Goal: Task Accomplishment & Management: Manage account settings

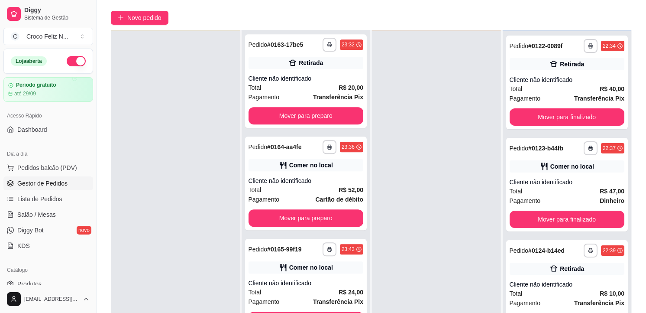
scroll to position [132, 0]
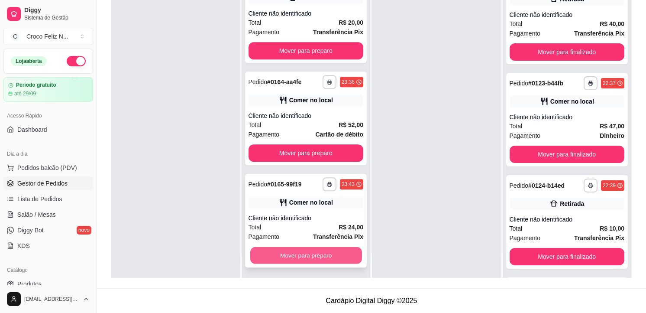
click at [309, 255] on button "Mover para preparo" at bounding box center [306, 255] width 112 height 17
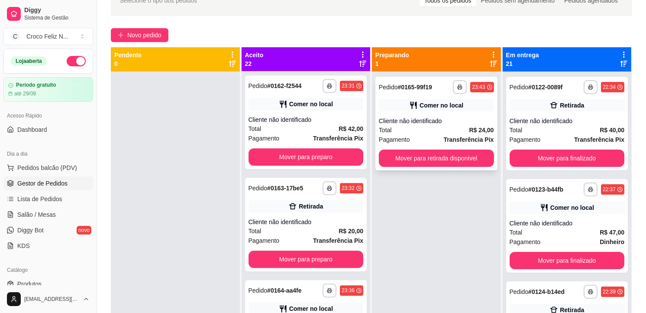
scroll to position [36, 0]
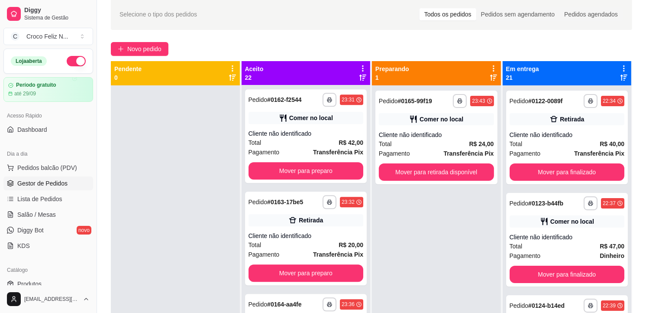
drag, startPoint x: 438, startPoint y: 130, endPoint x: 388, endPoint y: 208, distance: 92.5
click at [387, 213] on div "**********" at bounding box center [436, 241] width 129 height 313
click at [408, 141] on div "Total R$ 24,00" at bounding box center [436, 144] width 115 height 10
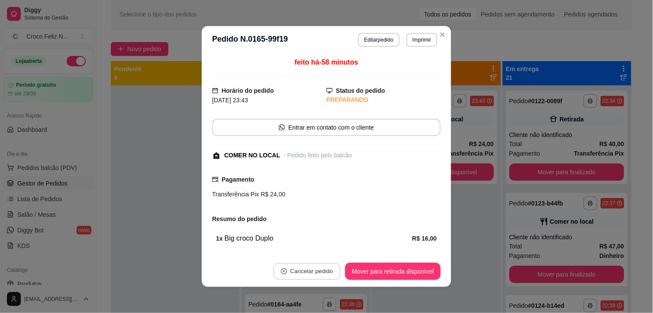
click at [314, 273] on button "Cancelar pedido" at bounding box center [306, 271] width 67 height 17
click at [330, 252] on button "Sim" at bounding box center [328, 250] width 34 height 17
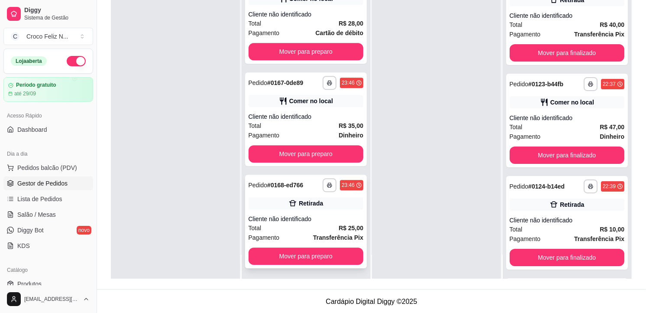
scroll to position [132, 0]
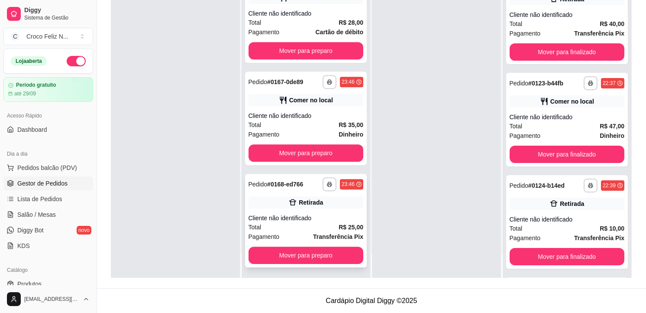
click at [299, 199] on div "Retirada" at bounding box center [311, 202] width 24 height 9
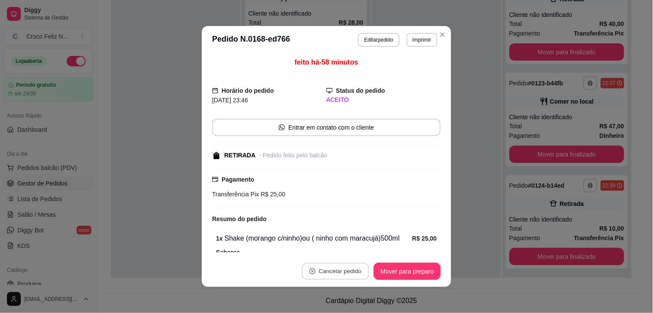
click at [348, 273] on button "Cancelar pedido" at bounding box center [335, 271] width 67 height 17
click at [349, 245] on button "Sim" at bounding box center [356, 250] width 34 height 17
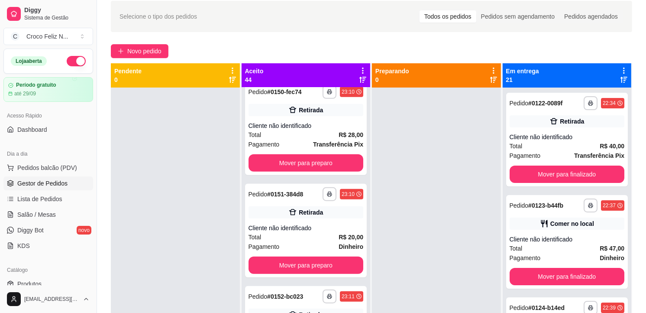
scroll to position [0, 0]
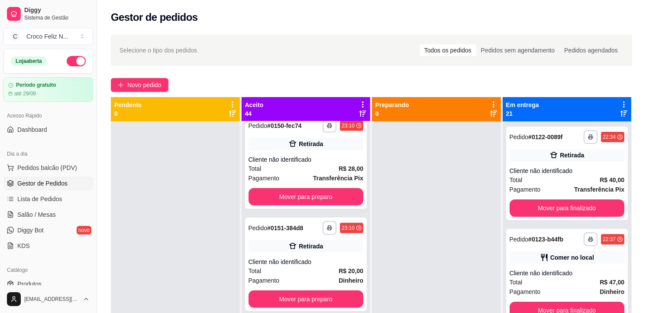
click at [361, 103] on icon at bounding box center [363, 104] width 8 height 8
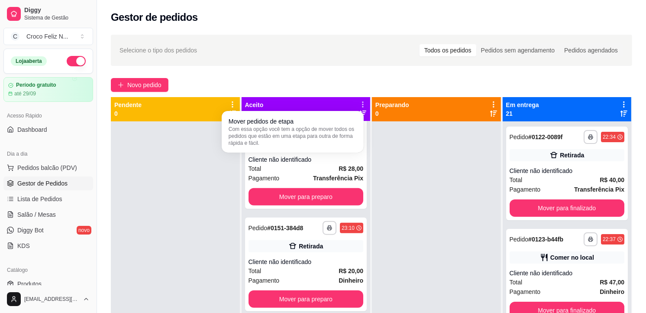
click at [359, 102] on icon at bounding box center [362, 103] width 7 height 7
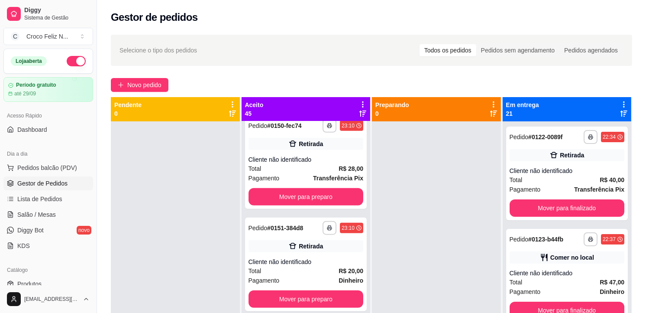
click at [359, 108] on div at bounding box center [363, 108] width 8 height 16
click at [362, 105] on icon at bounding box center [362, 104] width 1 height 6
click at [125, 82] on button "Novo pedido" at bounding box center [140, 85] width 58 height 14
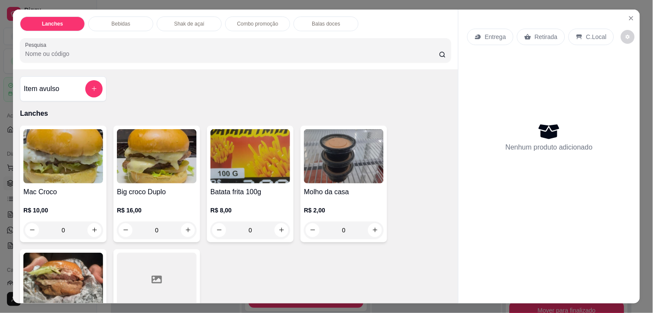
click at [74, 153] on img at bounding box center [63, 156] width 80 height 54
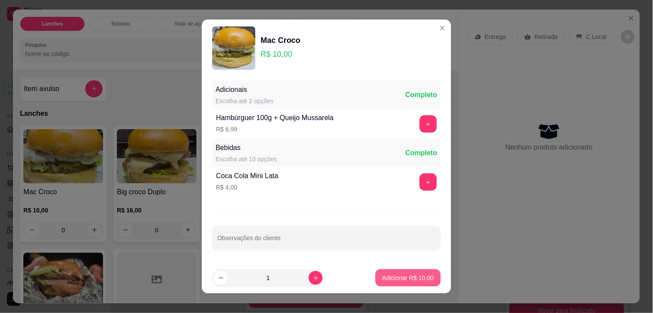
click at [399, 280] on p "Adicionar R$ 10,00" at bounding box center [408, 277] width 52 height 9
type input "1"
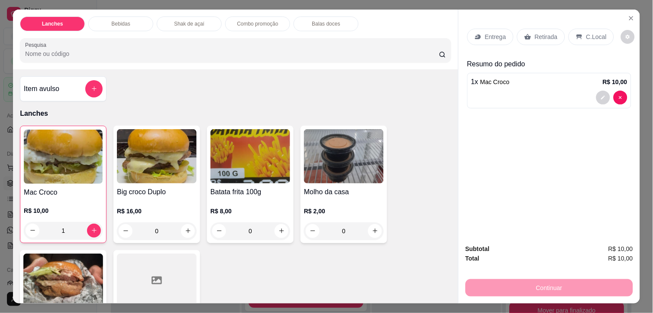
click at [255, 170] on img at bounding box center [250, 156] width 80 height 54
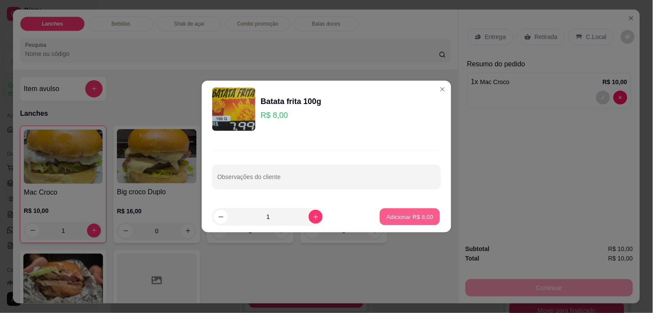
click at [412, 213] on p "Adicionar R$ 8,00" at bounding box center [409, 216] width 47 height 8
type input "1"
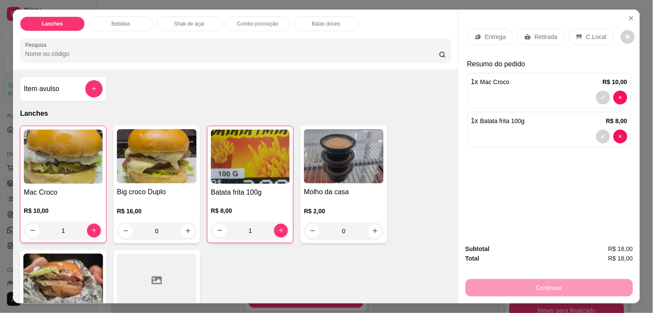
click at [537, 32] on p "Retirada" at bounding box center [546, 36] width 23 height 9
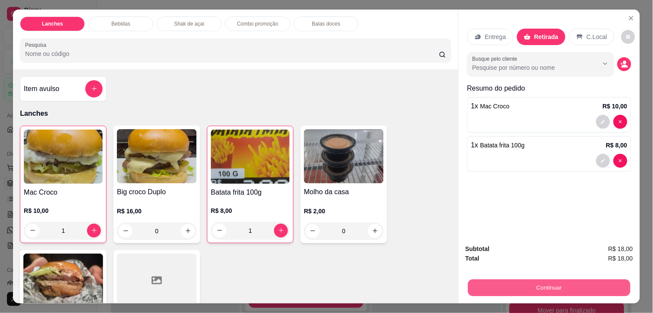
click at [576, 282] on button "Continuar" at bounding box center [549, 287] width 162 height 17
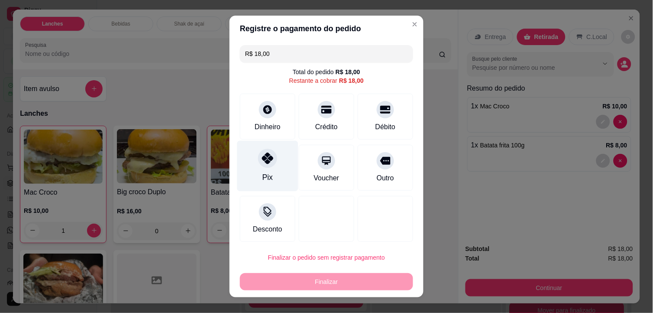
click at [262, 173] on div "Pix" at bounding box center [267, 176] width 10 height 11
type input "R$ 0,00"
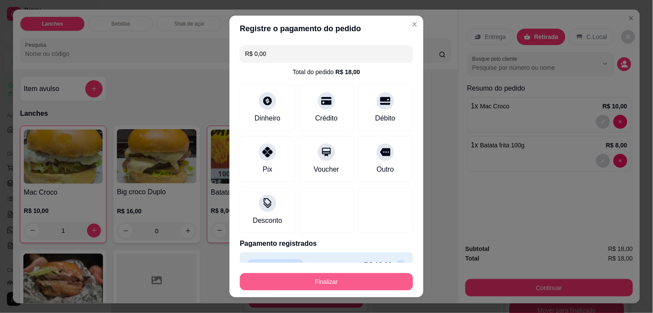
click at [376, 274] on button "Finalizar" at bounding box center [326, 281] width 173 height 17
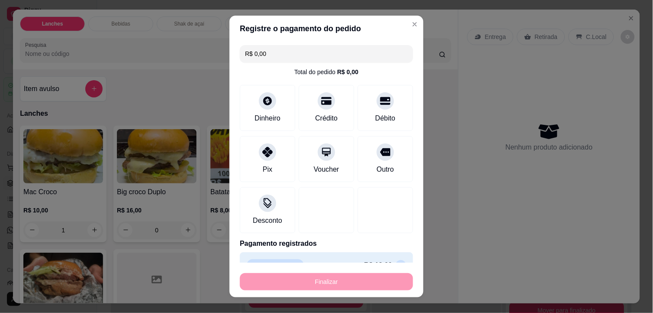
type input "0"
type input "-R$ 18,00"
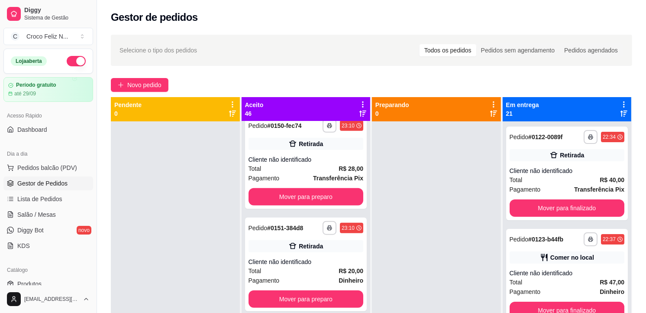
click at [360, 101] on icon at bounding box center [363, 104] width 8 height 8
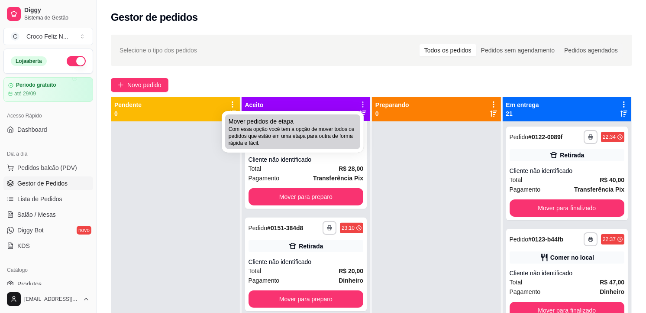
click at [306, 122] on div "Mover pedidos de etapa Com essa opção você tem a opção de mover todos os pedido…" at bounding box center [293, 131] width 128 height 29
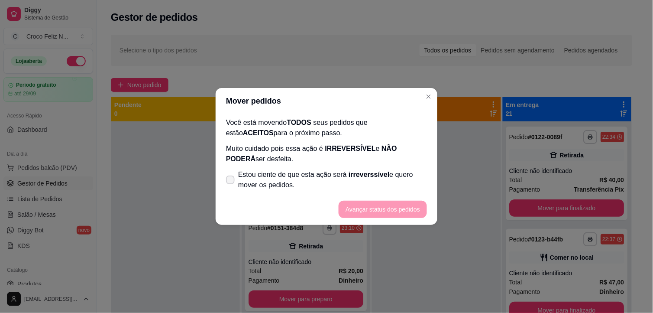
click at [261, 171] on span "Estou ciente de que esta ação será irreverssível e quero mover os pedidos." at bounding box center [332, 179] width 189 height 21
click at [231, 181] on input "Estou ciente de que esta ação será irreverssível e quero mover os pedidos." at bounding box center [229, 184] width 6 height 6
checkbox input "true"
click at [369, 203] on button "Avançar status dos pedidos" at bounding box center [383, 208] width 88 height 17
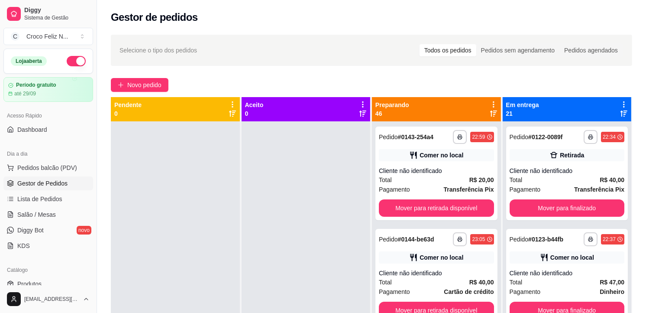
click at [490, 103] on icon at bounding box center [494, 104] width 8 height 8
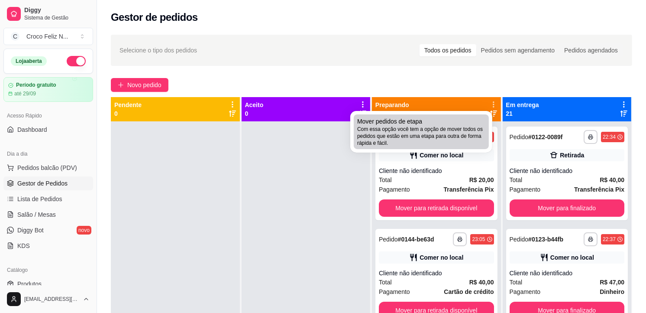
click at [438, 126] on span "Com essa opção você tem a opção de mover todos os pedidos que estão em uma etap…" at bounding box center [421, 136] width 128 height 21
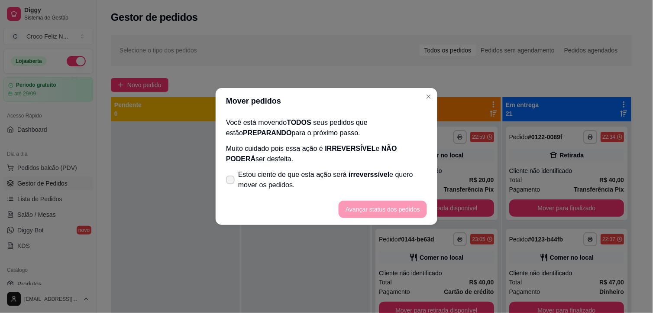
click at [364, 177] on span "irreverssível" at bounding box center [368, 174] width 41 height 7
click at [231, 181] on input "Estou ciente de que esta ação será irreverssível e quero mover os pedidos." at bounding box center [229, 184] width 6 height 6
checkbox input "true"
click at [381, 210] on button "Avançar status dos pedidos" at bounding box center [383, 209] width 86 height 17
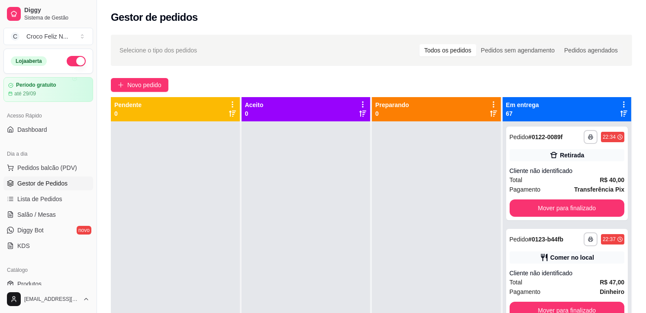
click at [620, 103] on icon at bounding box center [624, 104] width 8 height 8
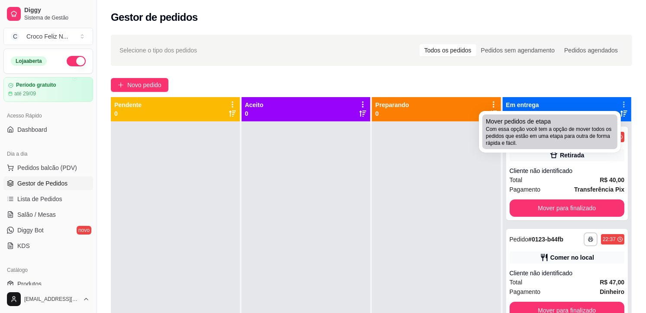
click at [522, 133] on span "Com essa opção você tem a opção de mover todos os pedidos que estão em uma etap…" at bounding box center [550, 136] width 128 height 21
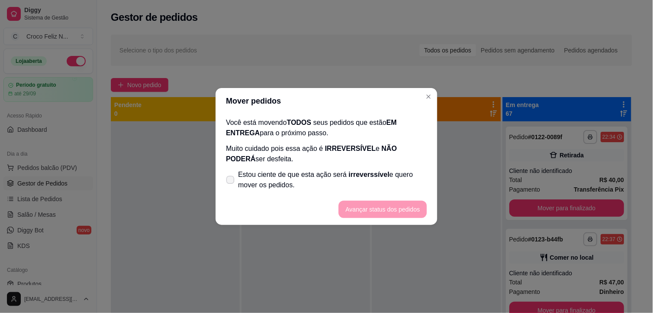
click at [387, 180] on span "Estou ciente de que esta ação será irreverssível e quero mover os pedidos." at bounding box center [332, 179] width 189 height 21
click at [231, 181] on input "Estou ciente de que esta ação será irreverssível e quero mover os pedidos." at bounding box center [229, 184] width 6 height 6
checkbox input "true"
click at [391, 206] on button "Avançar status dos pedidos" at bounding box center [383, 208] width 88 height 17
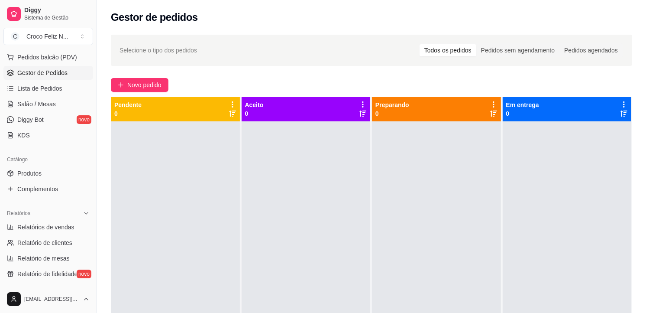
scroll to position [144, 0]
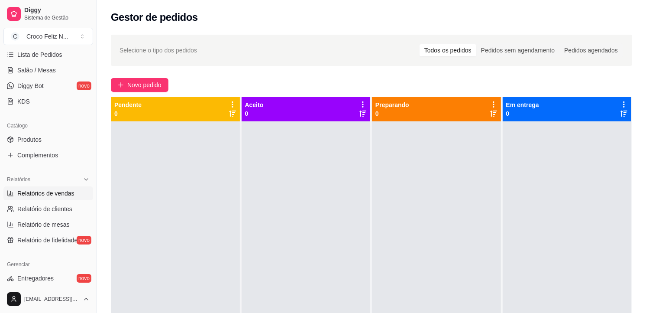
click at [62, 193] on span "Relatórios de vendas" at bounding box center [45, 193] width 57 height 9
select select "ALL"
select select "0"
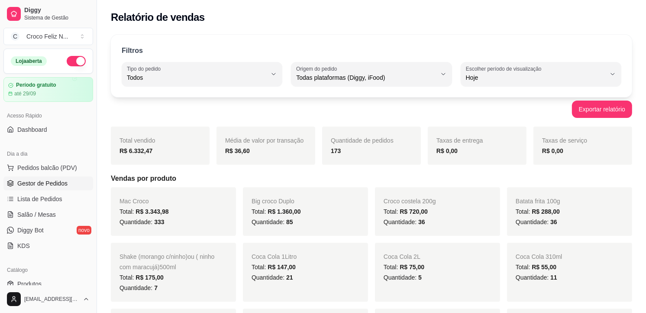
click at [49, 183] on span "Gestor de Pedidos" at bounding box center [42, 183] width 50 height 9
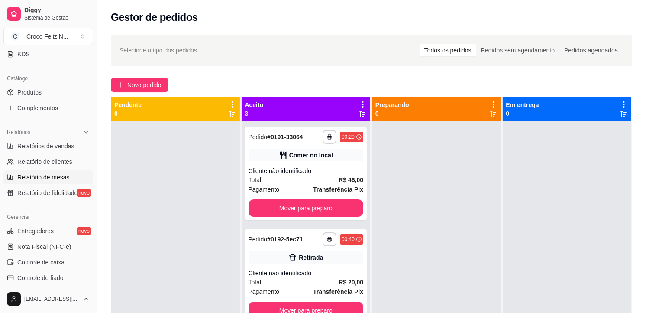
scroll to position [192, 0]
click at [51, 145] on span "Relatórios de vendas" at bounding box center [45, 145] width 57 height 9
select select "ALL"
select select "0"
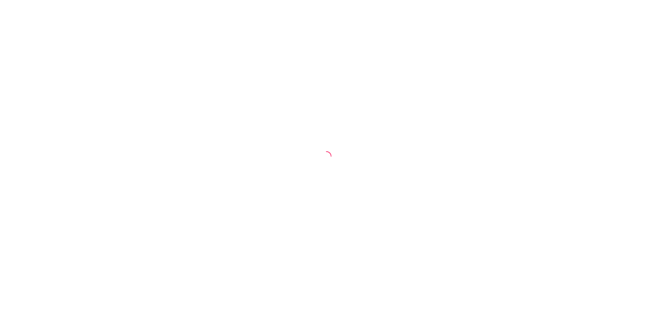
select select "ALL"
select select "0"
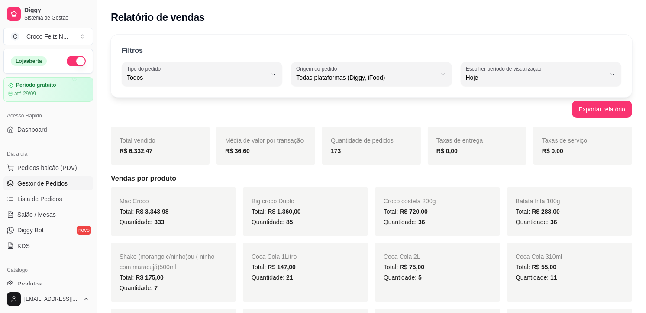
click at [51, 179] on span "Gestor de Pedidos" at bounding box center [42, 183] width 50 height 9
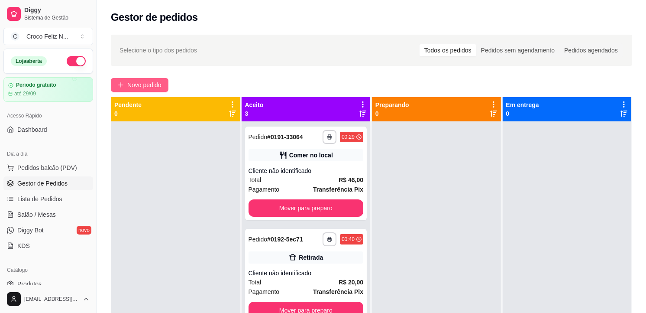
click at [158, 88] on span "Novo pedido" at bounding box center [144, 85] width 34 height 10
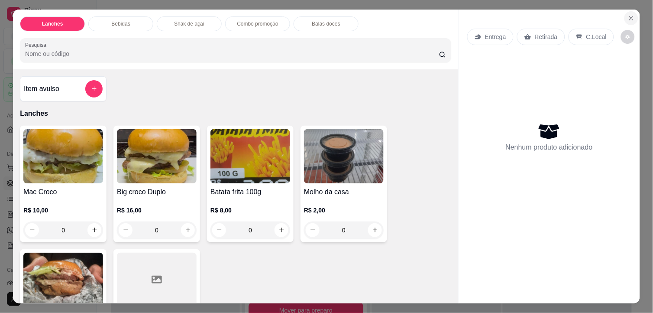
click at [628, 15] on icon "Close" at bounding box center [631, 18] width 7 height 7
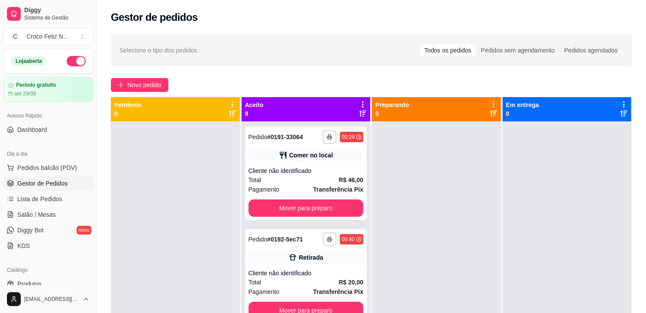
scroll to position [144, 0]
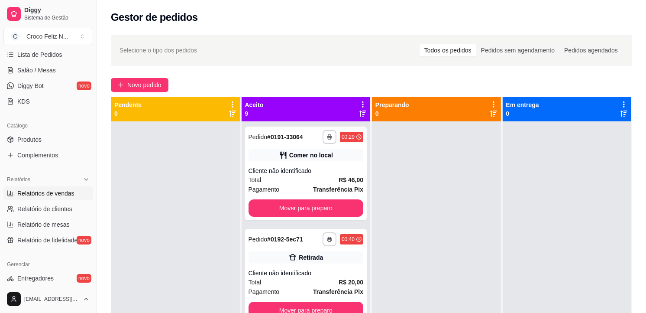
click at [54, 193] on span "Relatórios de vendas" at bounding box center [45, 193] width 57 height 9
select select "ALL"
select select "0"
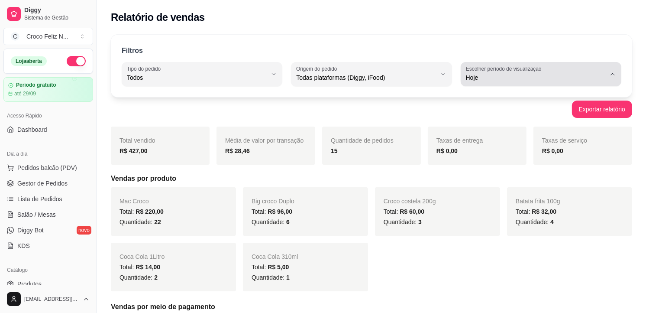
click at [608, 76] on button "Escolher período de visualização Hoje" at bounding box center [541, 74] width 161 height 24
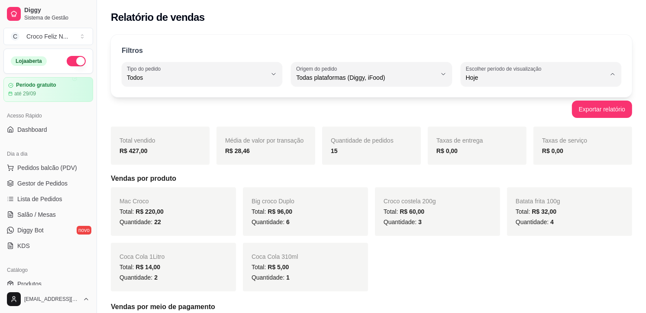
click at [546, 187] on span "Customizado" at bounding box center [537, 183] width 133 height 8
type input "-1"
select select "-1"
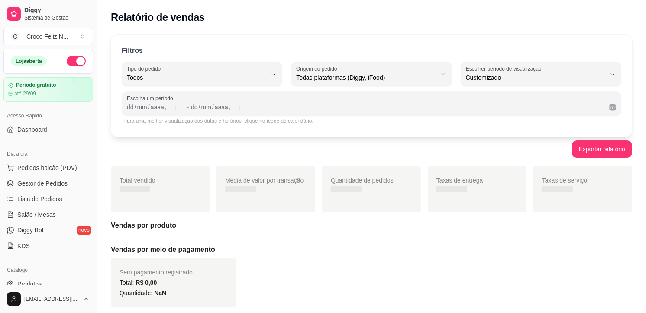
scroll to position [8, 0]
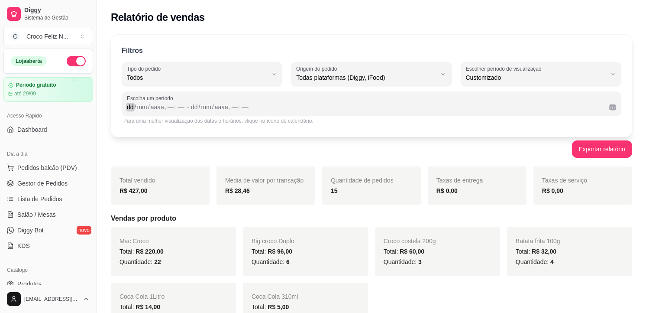
click at [130, 107] on div "dd" at bounding box center [130, 107] width 9 height 9
click at [193, 106] on div "dd" at bounding box center [191, 107] width 9 height 9
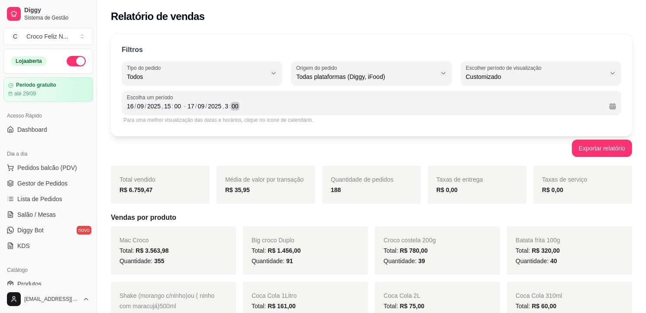
scroll to position [0, 0]
click at [36, 163] on span "Pedidos balcão (PDV)" at bounding box center [47, 167] width 60 height 9
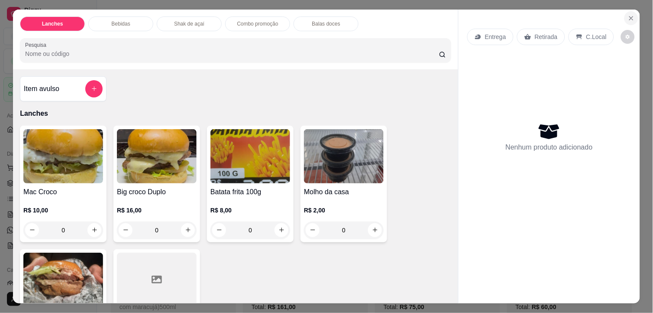
drag, startPoint x: 633, startPoint y: 9, endPoint x: 624, endPoint y: 16, distance: 11.7
click at [632, 10] on section "Lanches Bebidas Shak de açaí Combo promoção [PERSON_NAME] doces Pesquisa Item a…" at bounding box center [326, 157] width 627 height 294
click at [628, 15] on icon "Close" at bounding box center [631, 18] width 7 height 7
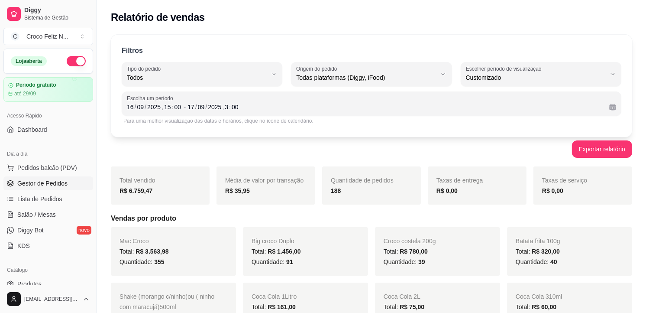
click at [61, 178] on link "Gestor de Pedidos" at bounding box center [48, 183] width 90 height 14
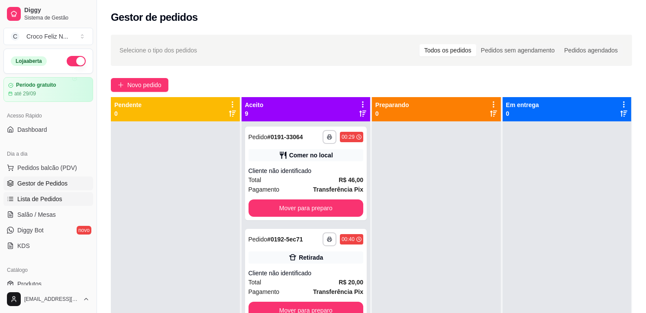
click at [61, 196] on link "Lista de Pedidos" at bounding box center [48, 199] width 90 height 14
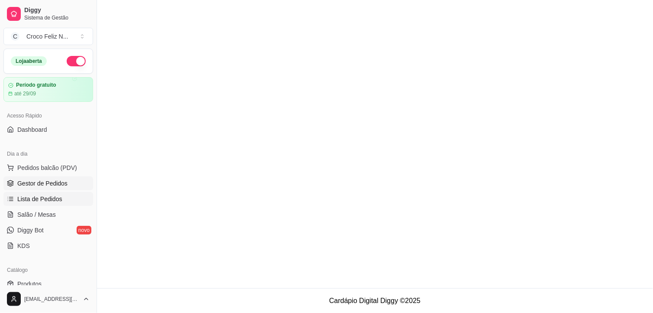
click at [61, 191] on ul "Pedidos balcão (PDV) Gestor de Pedidos Lista de Pedidos Salão / Mesas Diggy Bot…" at bounding box center [48, 207] width 90 height 92
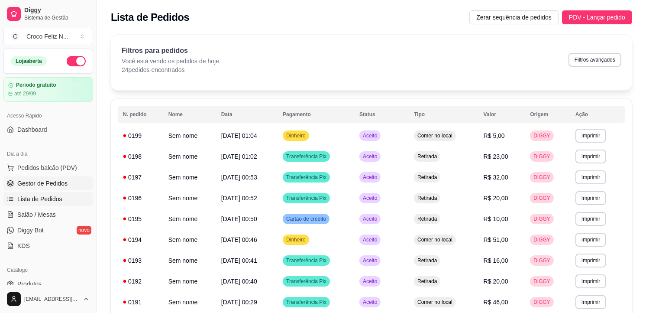
click at [61, 186] on span "Gestor de Pedidos" at bounding box center [42, 183] width 50 height 9
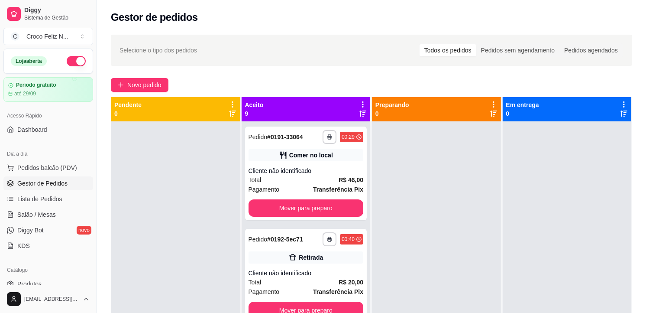
click at [359, 104] on icon at bounding box center [363, 104] width 8 height 8
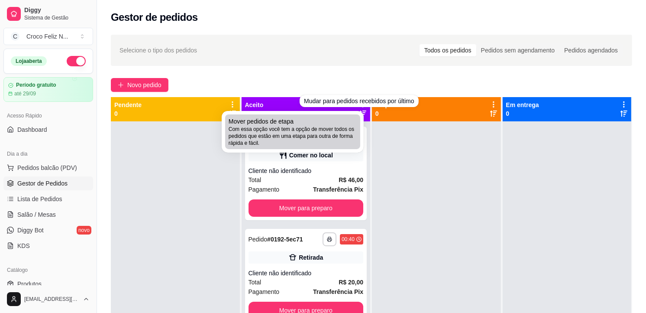
click at [353, 129] on span "Com essa opção você tem a opção de mover todos os pedidos que estão em uma etap…" at bounding box center [293, 136] width 128 height 21
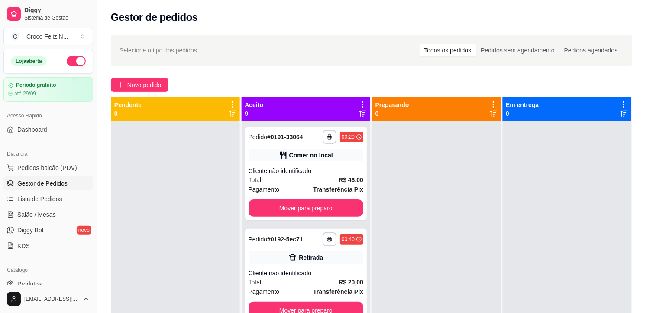
click at [257, 184] on span "Estou ciente de que esta ação será irreverssível e quero mover os pedidos." at bounding box center [332, 179] width 189 height 21
click at [231, 184] on input "Estou ciente de que esta ação será irreverssível e quero mover os pedidos." at bounding box center [229, 184] width 6 height 6
checkbox input "true"
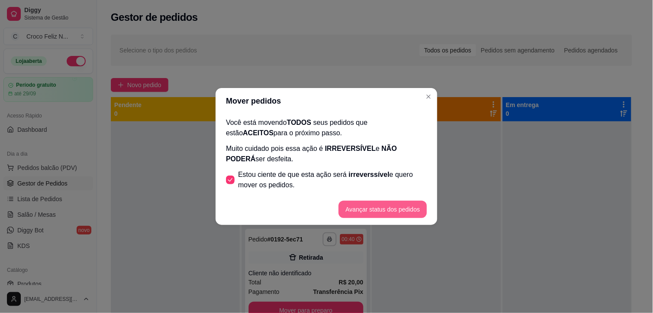
click at [358, 205] on button "Avançar status dos pedidos" at bounding box center [383, 208] width 88 height 17
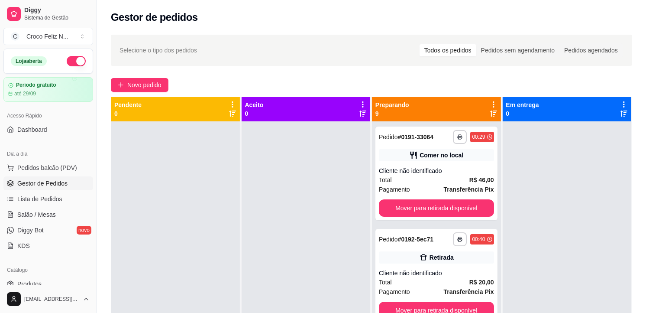
click at [490, 106] on icon at bounding box center [494, 104] width 8 height 8
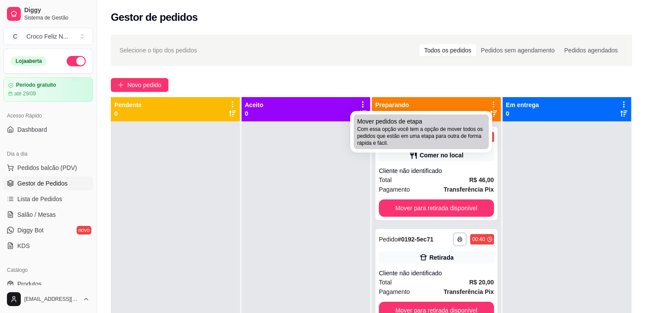
click at [442, 120] on div "Mover pedidos de etapa Com essa opção você tem a opção de mover todos os pedido…" at bounding box center [421, 131] width 128 height 29
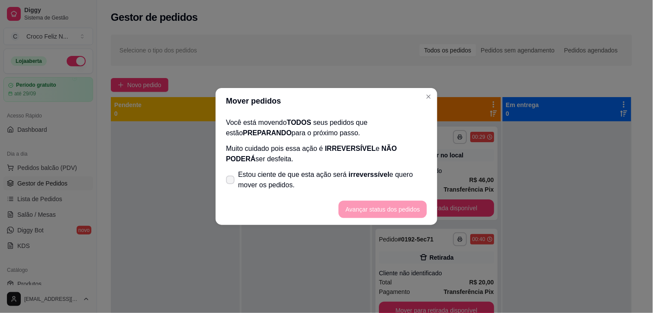
click at [308, 174] on span "Estou ciente de que esta ação será irreverssível e quero mover os pedidos." at bounding box center [332, 179] width 189 height 21
click at [231, 181] on input "Estou ciente de que esta ação será irreverssível e quero mover os pedidos." at bounding box center [229, 184] width 6 height 6
checkbox input "true"
click at [392, 204] on button "Avançar status dos pedidos" at bounding box center [383, 208] width 88 height 17
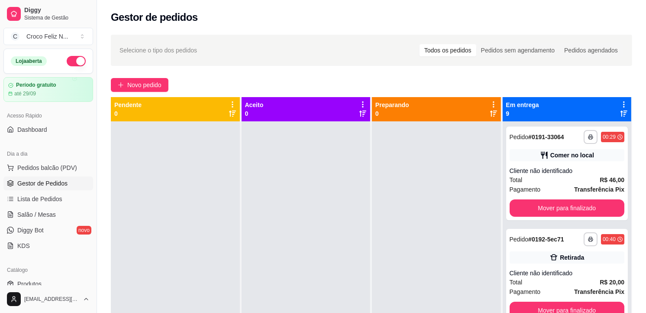
click at [620, 105] on icon at bounding box center [624, 104] width 8 height 8
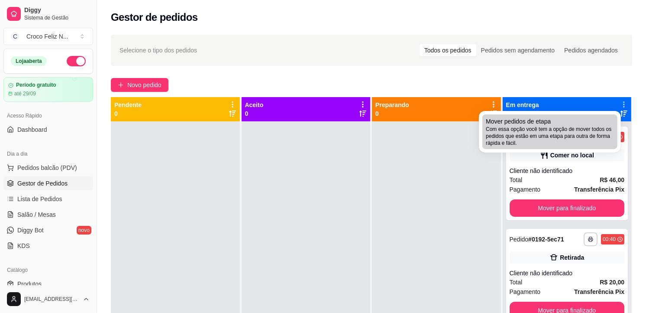
click at [569, 133] on span "Com essa opção você tem a opção de mover todos os pedidos que estão em uma etap…" at bounding box center [550, 136] width 128 height 21
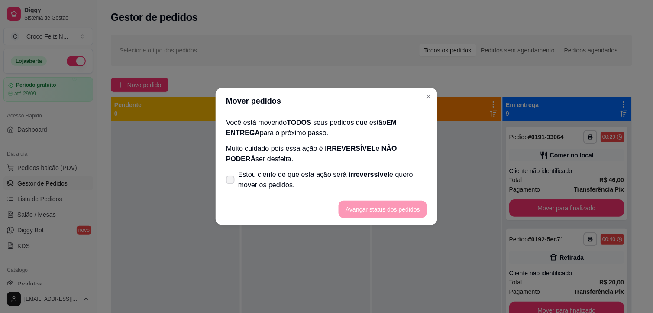
click at [393, 188] on span "Estou ciente de que esta ação será irreverssível e quero mover os pedidos." at bounding box center [332, 179] width 189 height 21
click at [231, 187] on input "Estou ciente de que esta ação será irreverssível e quero mover os pedidos." at bounding box center [229, 184] width 6 height 6
checkbox input "true"
click at [401, 209] on button "Avançar status dos pedidos" at bounding box center [383, 208] width 88 height 17
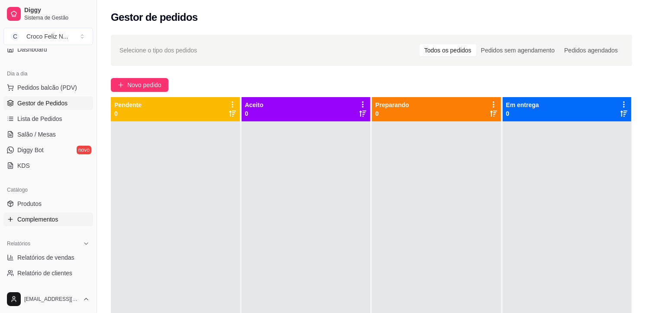
scroll to position [96, 0]
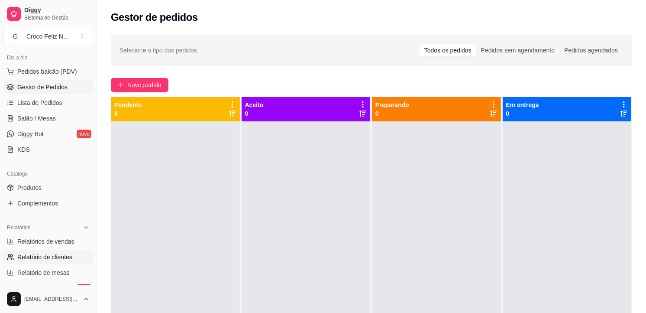
click at [66, 251] on link "Relatório de clientes" at bounding box center [48, 257] width 90 height 14
select select "30"
select select "HIGHEST_TOTAL_SPENT_WITH_ORDERS"
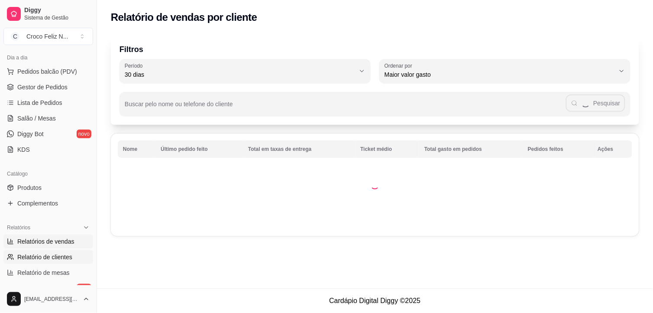
click at [62, 245] on span "Relatórios de vendas" at bounding box center [45, 241] width 57 height 9
select select "ALL"
select select "0"
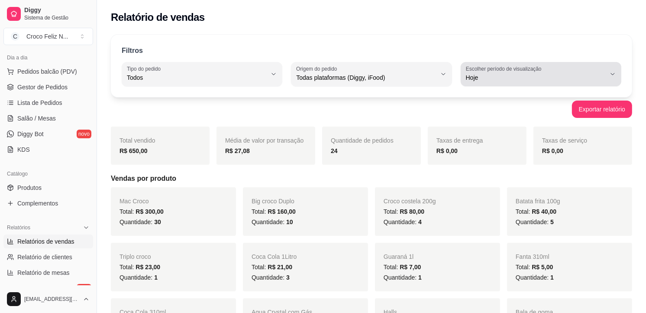
click at [493, 78] on span "Hoje" at bounding box center [536, 77] width 140 height 9
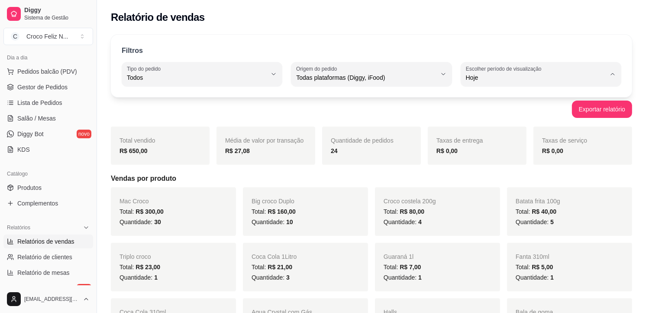
click at [491, 187] on span "Customizado" at bounding box center [537, 183] width 133 height 8
type input "-1"
select select "-1"
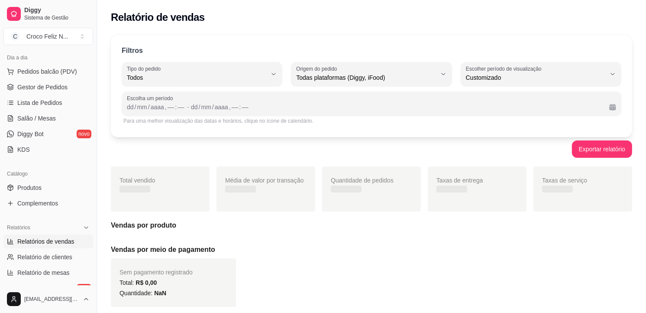
scroll to position [8, 0]
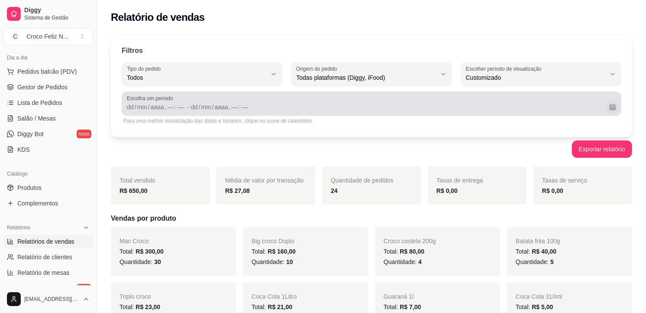
click at [614, 110] on button "Calendário" at bounding box center [613, 107] width 14 height 14
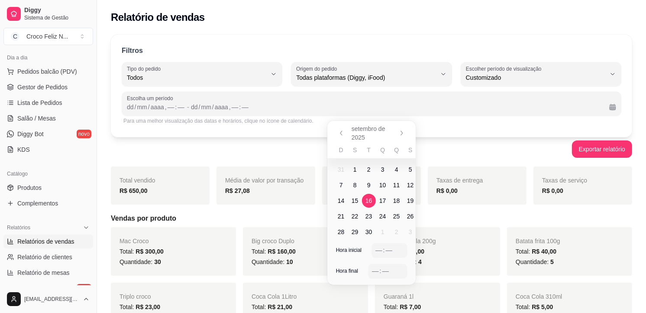
click at [373, 197] on span "16" at bounding box center [369, 200] width 14 height 14
click at [377, 198] on span "17" at bounding box center [383, 200] width 14 height 14
click at [379, 246] on div "––" at bounding box center [378, 249] width 9 height 9
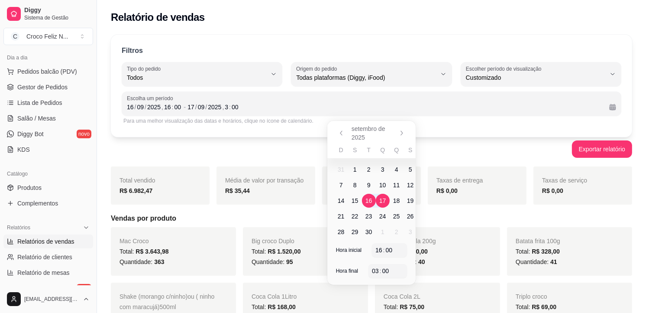
click at [437, 146] on div "Exportar relatório" at bounding box center [371, 148] width 521 height 17
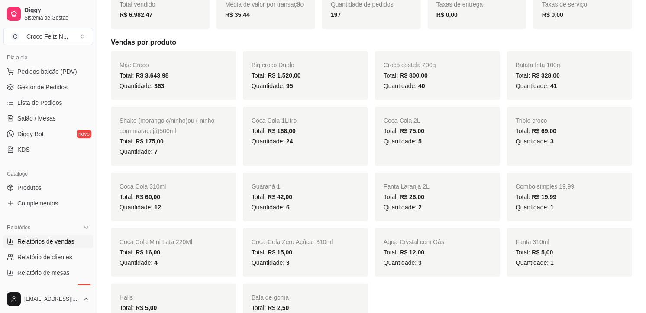
scroll to position [192, 0]
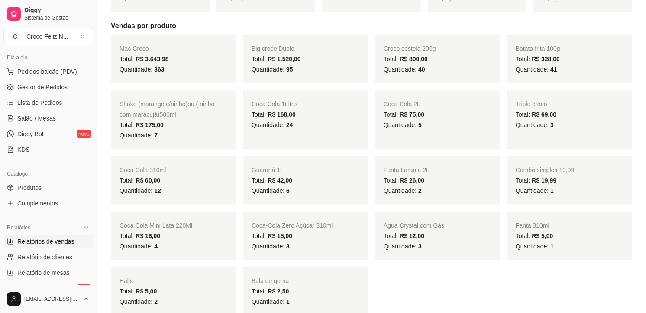
click at [382, 30] on h5 "Vendas por produto" at bounding box center [371, 26] width 521 height 10
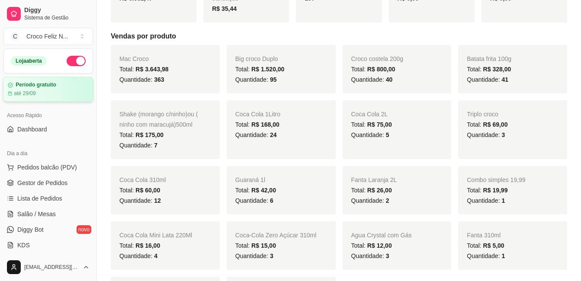
scroll to position [0, 0]
